Goal: Task Accomplishment & Management: Complete application form

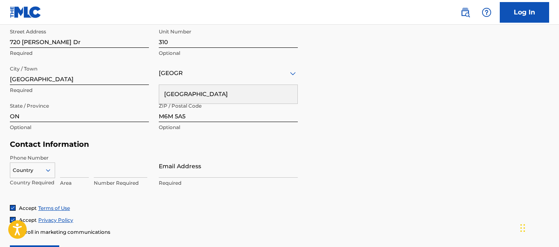
scroll to position [335, 0]
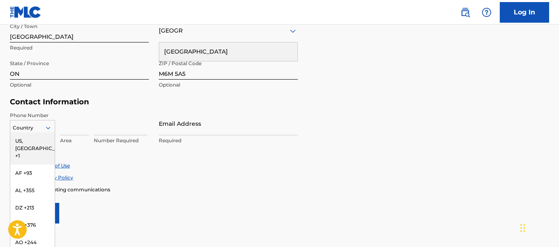
click at [33, 126] on div "216 results available. Use Up and Down to choose options, press Enter to select…" at bounding box center [32, 126] width 45 height 12
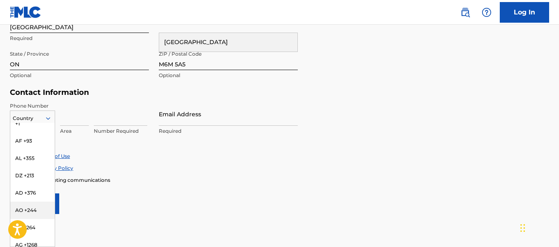
scroll to position [0, 0]
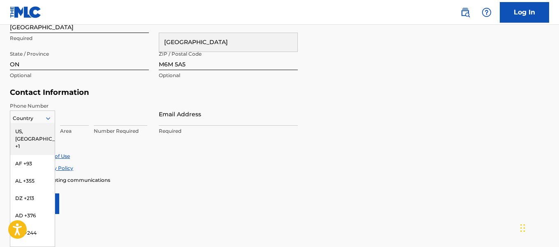
click at [23, 125] on div "US, [GEOGRAPHIC_DATA] +1" at bounding box center [32, 139] width 44 height 32
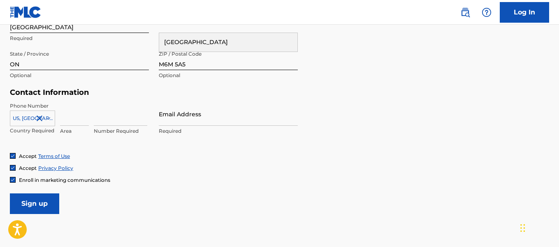
click at [68, 119] on input at bounding box center [74, 113] width 29 height 23
type input "6"
type input "o"
type input "647"
click at [102, 117] on input at bounding box center [121, 113] width 54 height 23
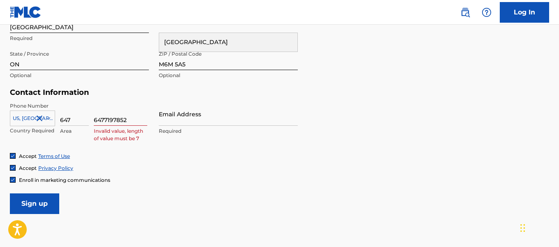
type input "6477197852"
click at [176, 107] on input "Email Address" at bounding box center [228, 113] width 139 height 23
click at [174, 121] on input "Email Address" at bounding box center [228, 113] width 139 height 23
type input "ocezay"
click at [270, 120] on input "ocezay" at bounding box center [228, 113] width 139 height 23
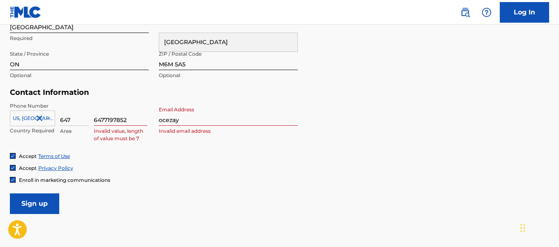
click at [270, 120] on input "ocezay" at bounding box center [228, 113] width 139 height 23
click at [170, 120] on input "ocezay" at bounding box center [228, 113] width 139 height 23
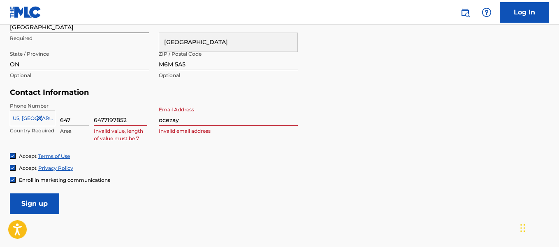
click at [175, 116] on input "ocezay" at bounding box center [228, 113] width 139 height 23
click at [184, 122] on input "ocezay" at bounding box center [228, 113] width 139 height 23
click at [178, 120] on input "ocezay" at bounding box center [228, 113] width 139 height 23
click at [177, 121] on input "ocezay" at bounding box center [228, 113] width 139 height 23
click at [173, 122] on input "ocezay" at bounding box center [228, 113] width 139 height 23
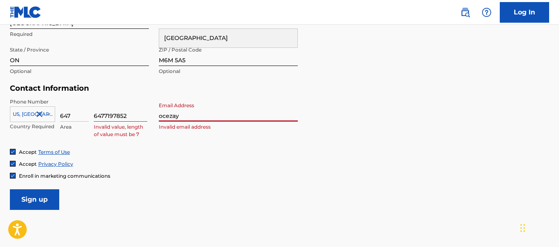
scroll to position [336, 0]
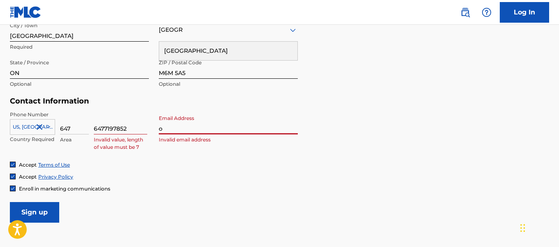
type input "[EMAIL_ADDRESS][DOMAIN_NAME]"
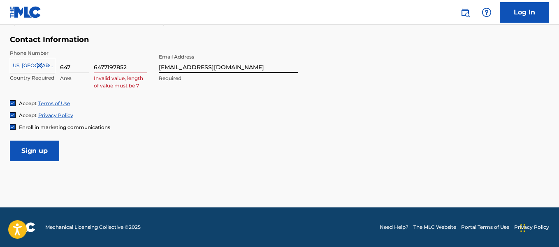
click at [37, 152] on input "Sign up" at bounding box center [34, 150] width 49 height 21
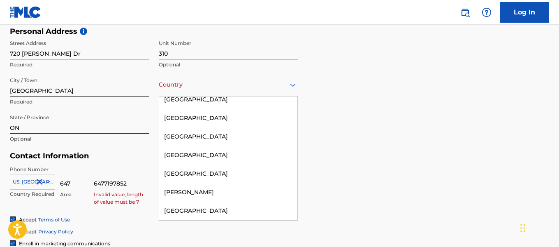
scroll to position [616, 0]
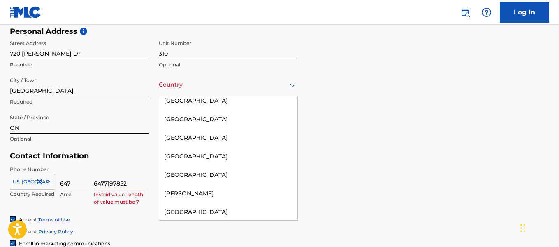
click at [179, 119] on div "[GEOGRAPHIC_DATA]" at bounding box center [228, 119] width 138 height 19
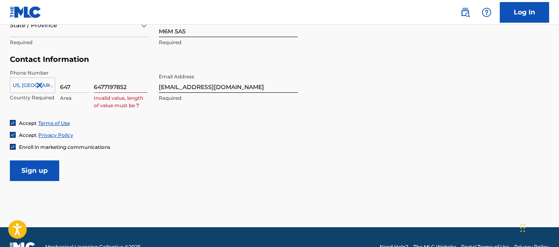
scroll to position [377, 0]
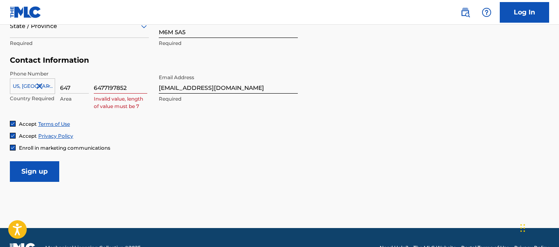
click at [110, 91] on input "6477197852" at bounding box center [121, 81] width 54 height 23
type input "7197852"
click at [34, 177] on input "Sign up" at bounding box center [34, 171] width 49 height 21
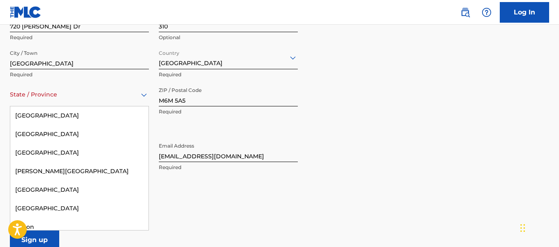
scroll to position [117, 0]
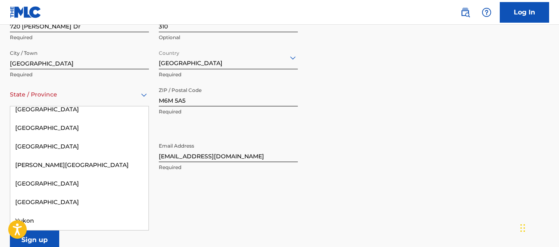
click at [28, 142] on div "[GEOGRAPHIC_DATA]" at bounding box center [79, 146] width 138 height 19
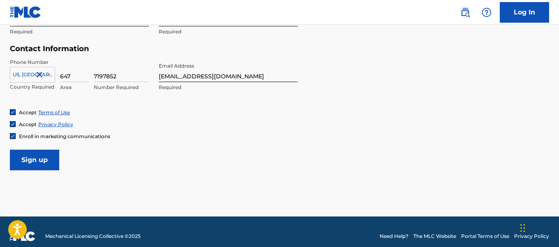
scroll to position [397, 0]
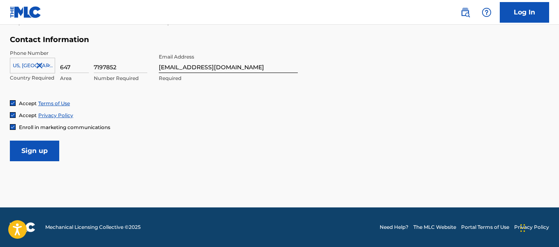
click at [35, 146] on input "Sign up" at bounding box center [34, 150] width 49 height 21
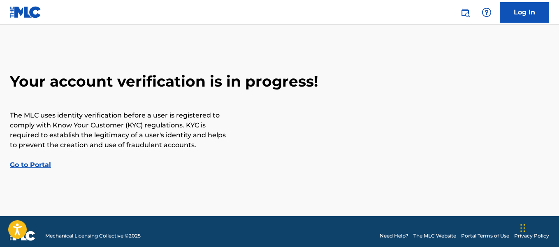
scroll to position [21, 0]
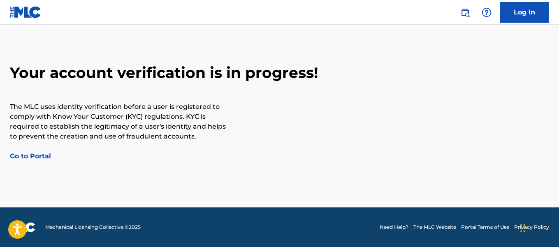
click at [30, 156] on link "Go to Portal" at bounding box center [30, 156] width 41 height 8
